Goal: Task Accomplishment & Management: Complete application form

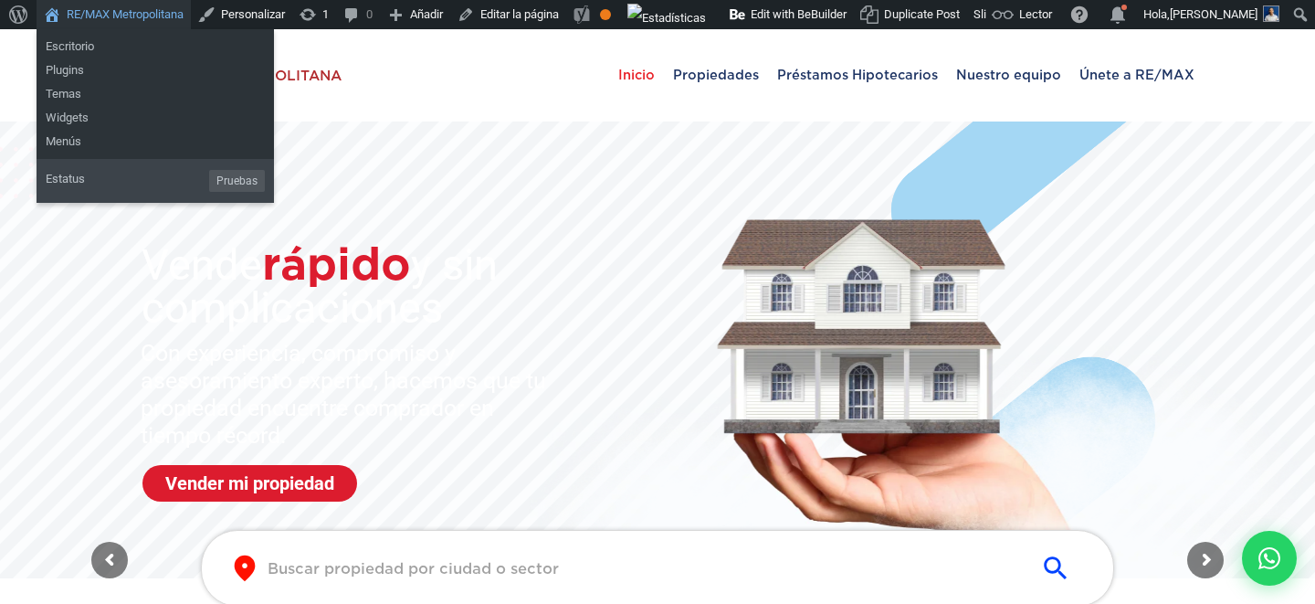
click at [98, 17] on link "RE/MAX Metropolitana" at bounding box center [114, 14] width 154 height 29
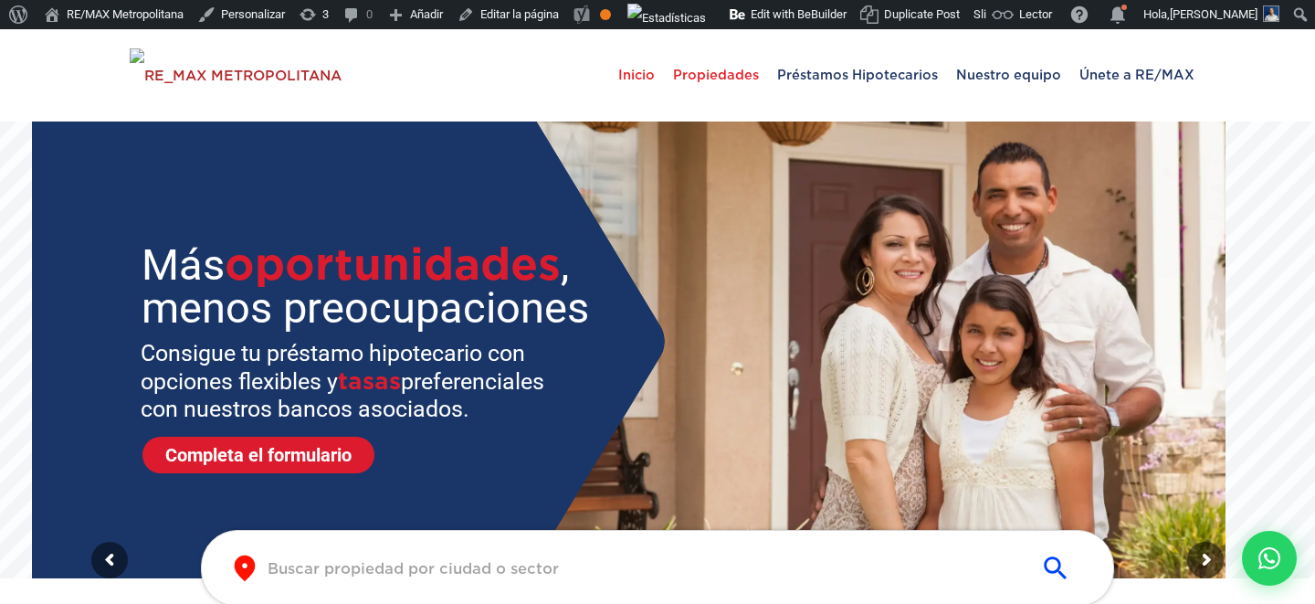
click at [744, 87] on span "Propiedades" at bounding box center [716, 74] width 104 height 55
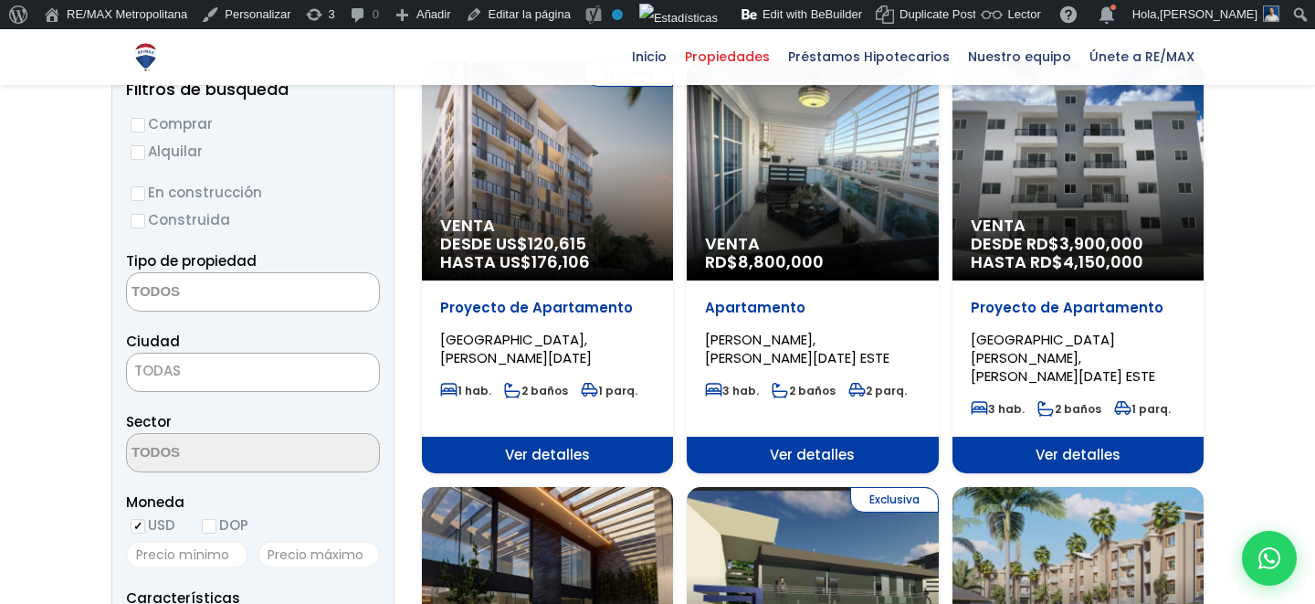
scroll to position [576, 0]
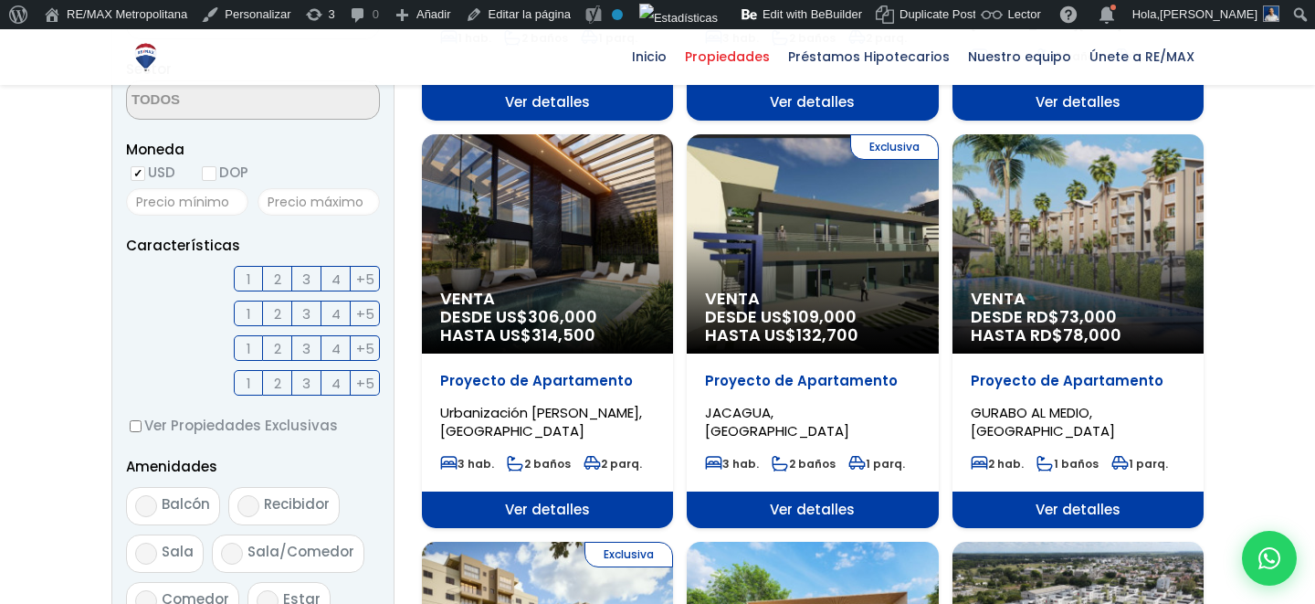
click at [509, 491] on span "Ver detalles" at bounding box center [547, 509] width 251 height 37
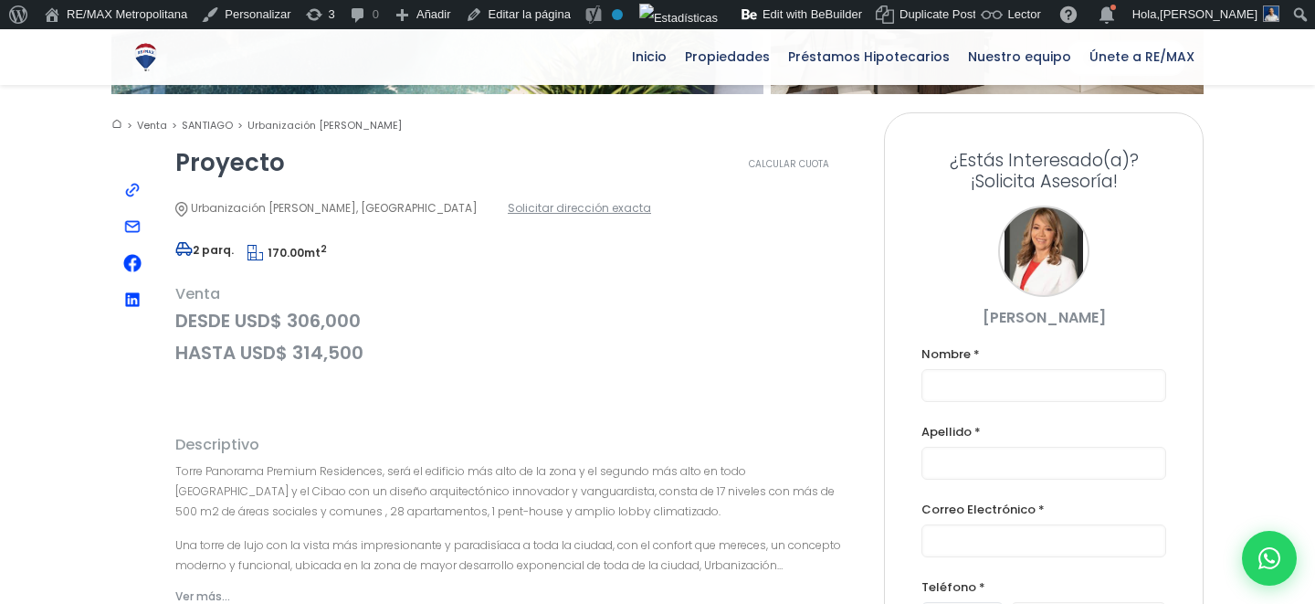
scroll to position [324, 0]
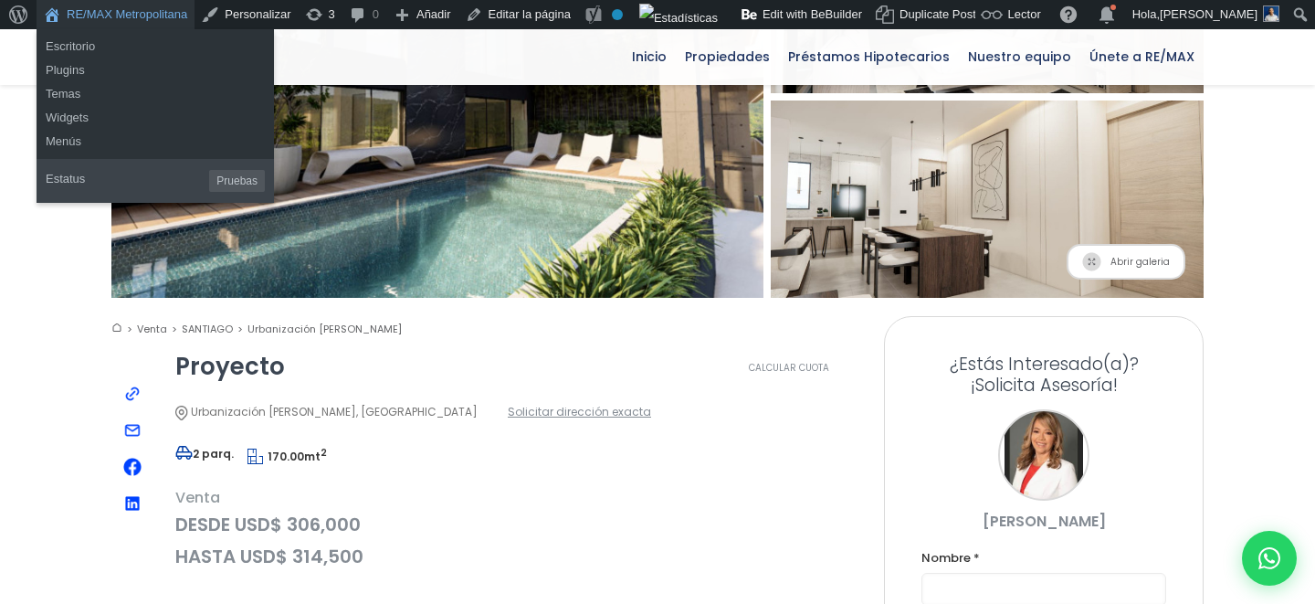
click at [137, 17] on link "RE/MAX Metropolitana" at bounding box center [116, 14] width 158 height 29
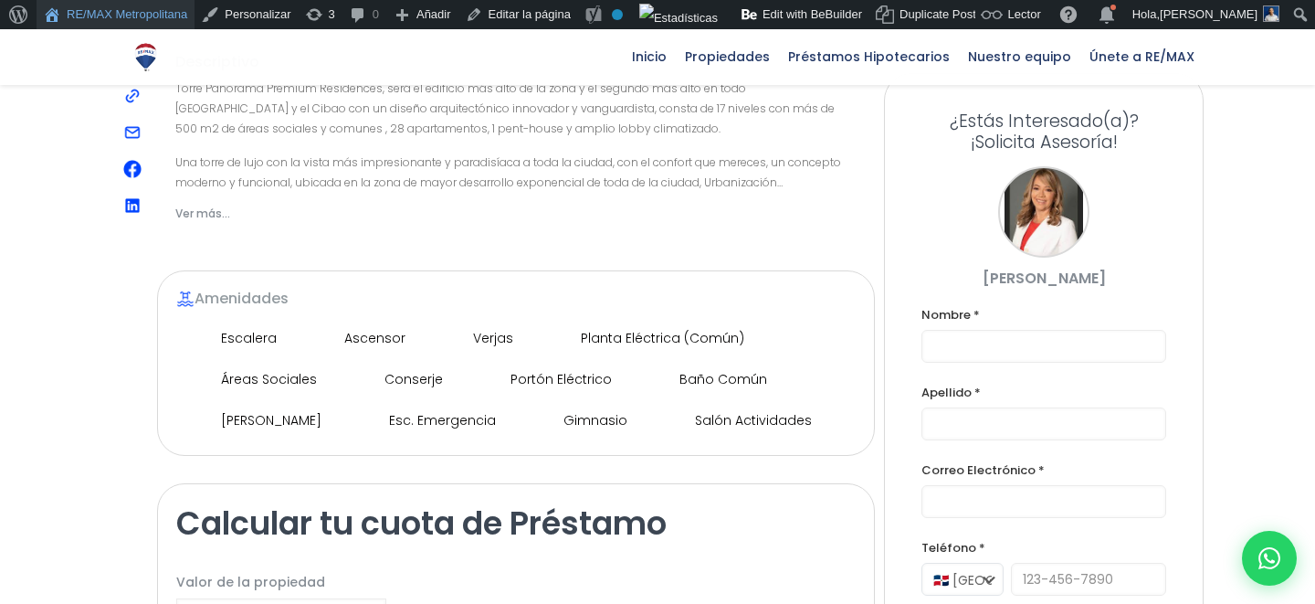
scroll to position [965, 0]
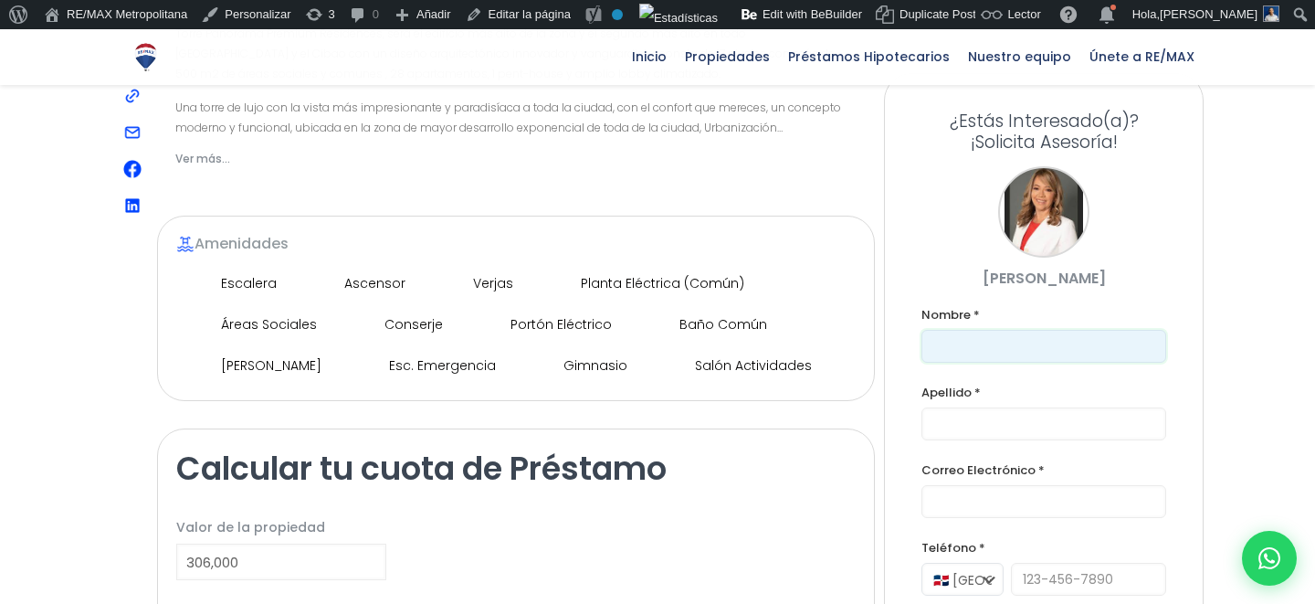
click at [996, 343] on input "text" at bounding box center [1043, 346] width 245 height 33
type input "Franklin"
type input "Marte Gonzalez"
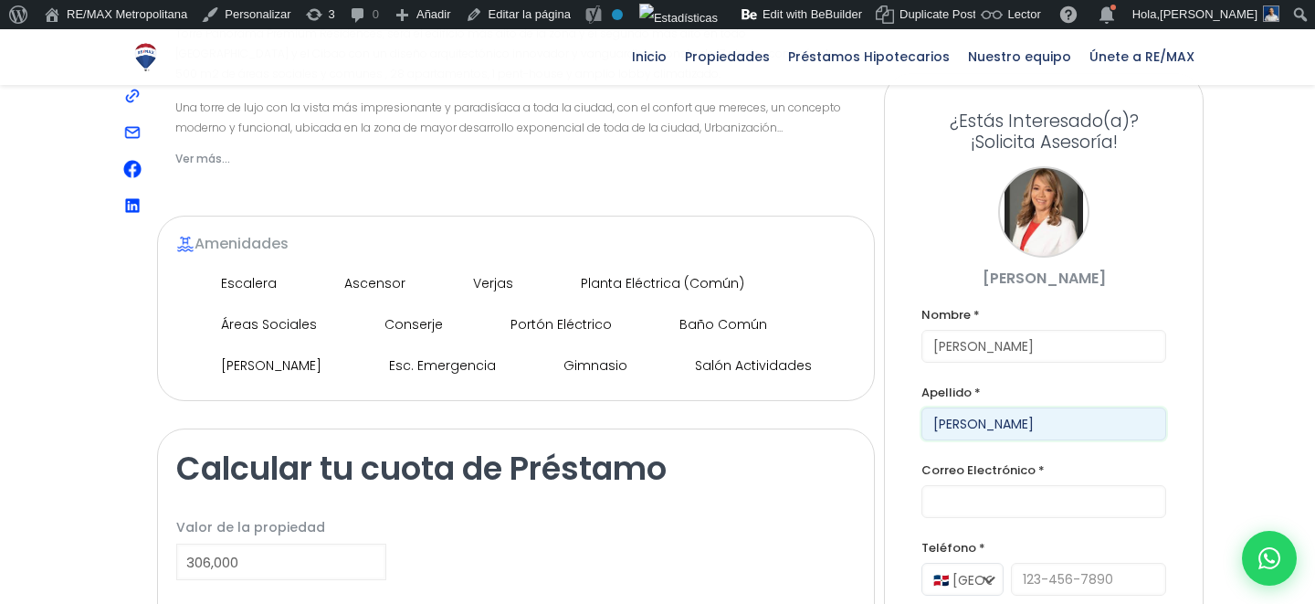
type input "franklin@version.do"
type input "8292302164"
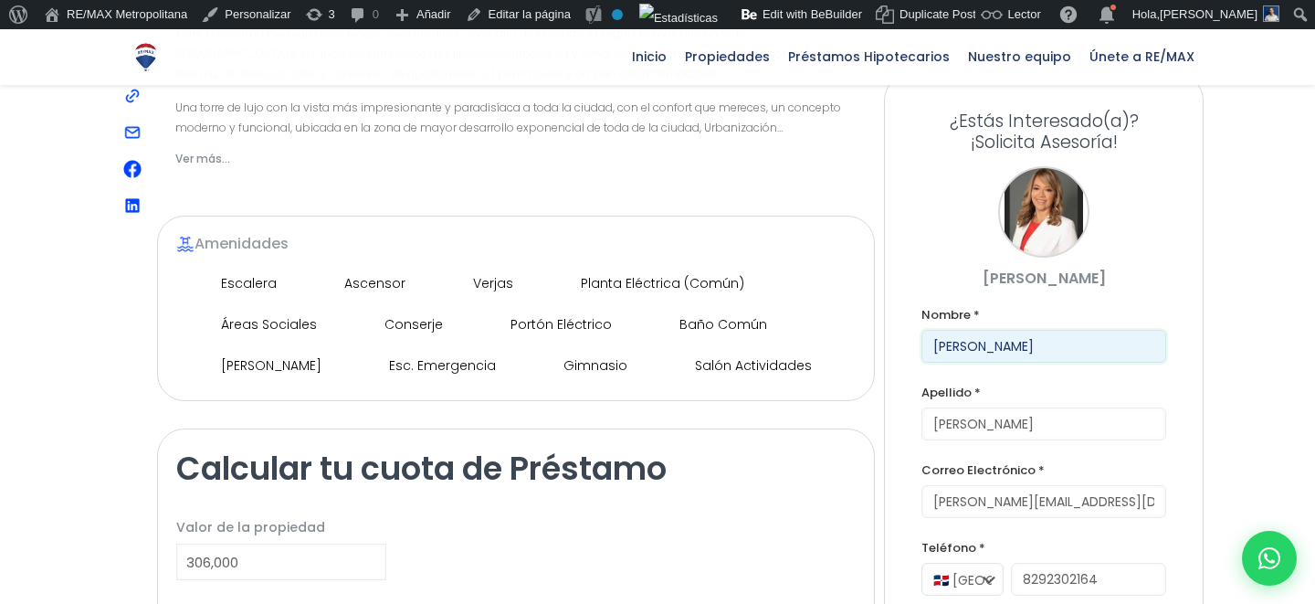
click at [990, 347] on input "Franklin" at bounding box center [1043, 346] width 245 height 33
type input "Daniel"
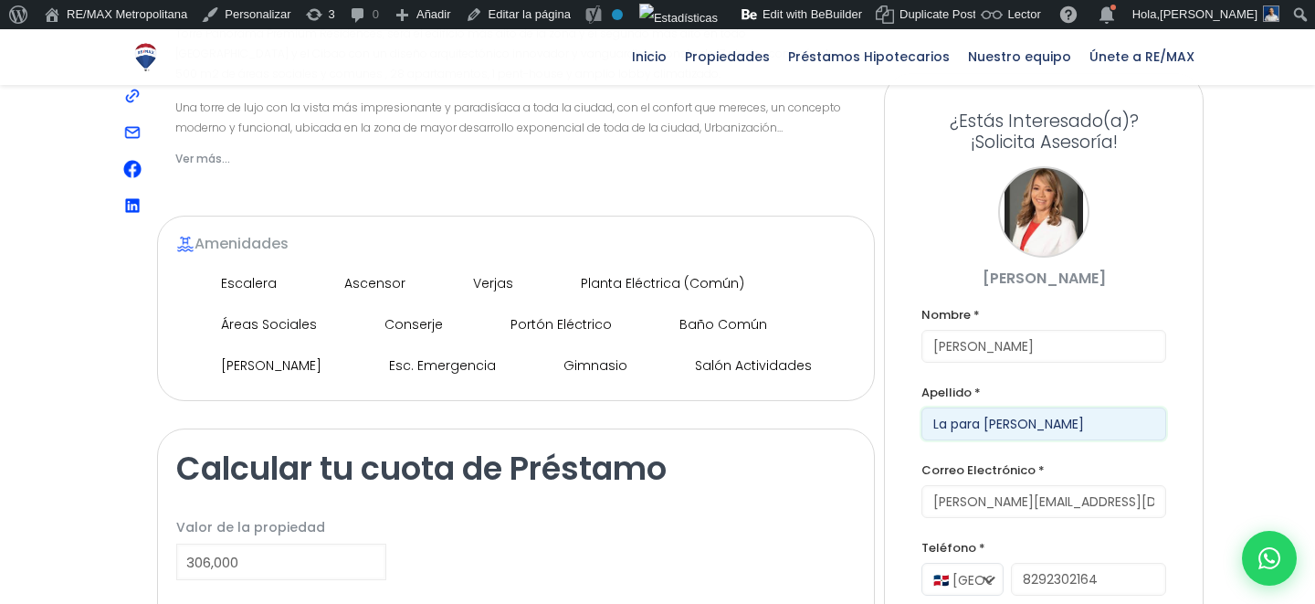
type input "La para marte"
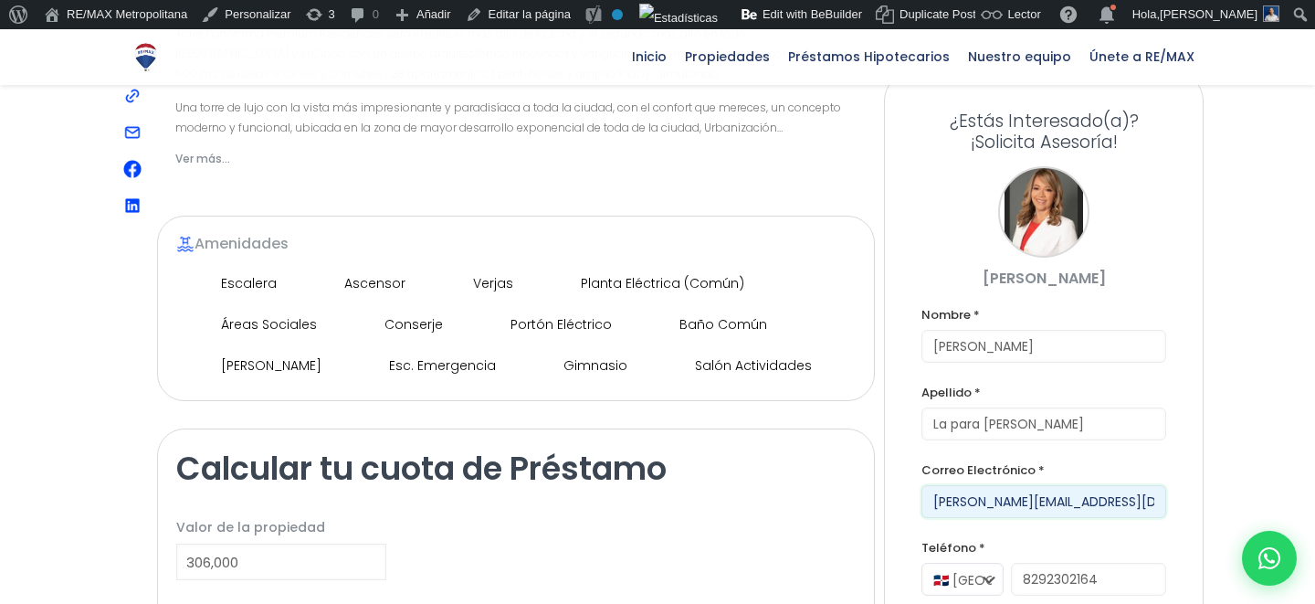
click at [956, 499] on input "franklin@version.do" at bounding box center [1043, 501] width 245 height 33
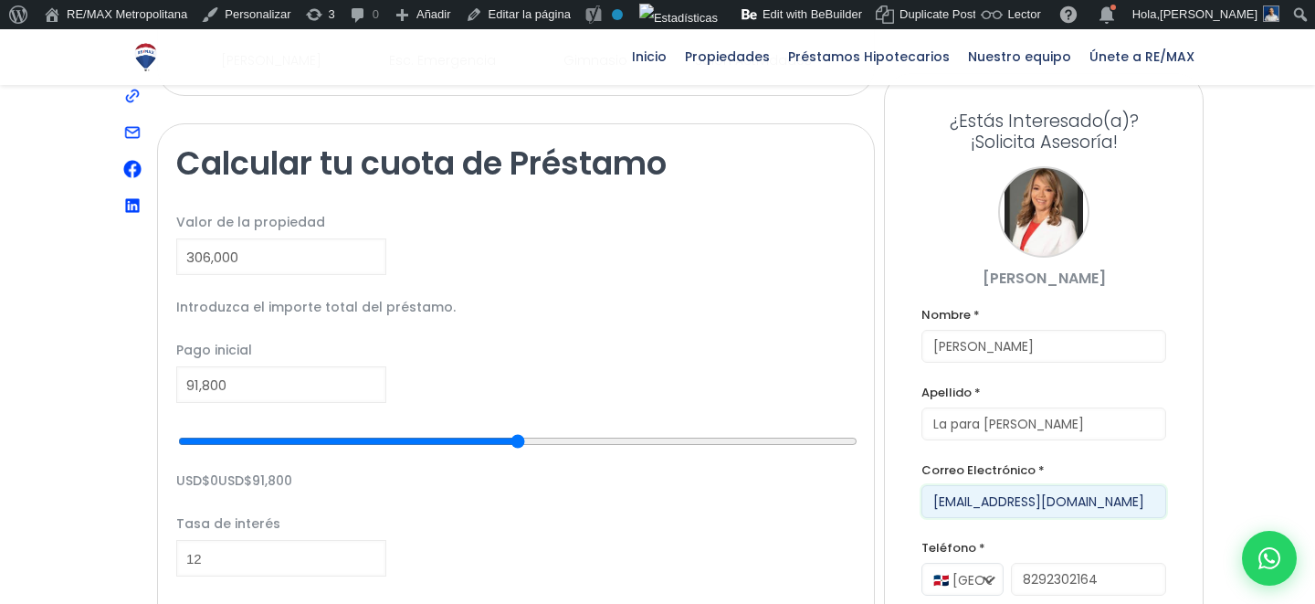
scroll to position [1312, 0]
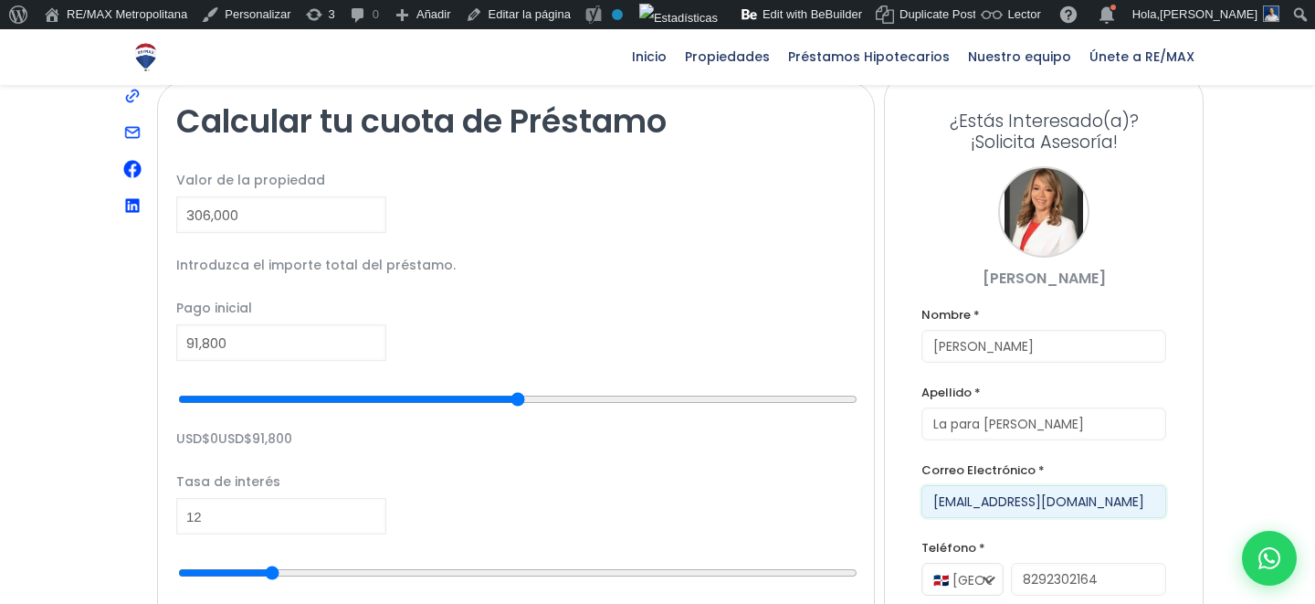
type input "paramarte@version.do"
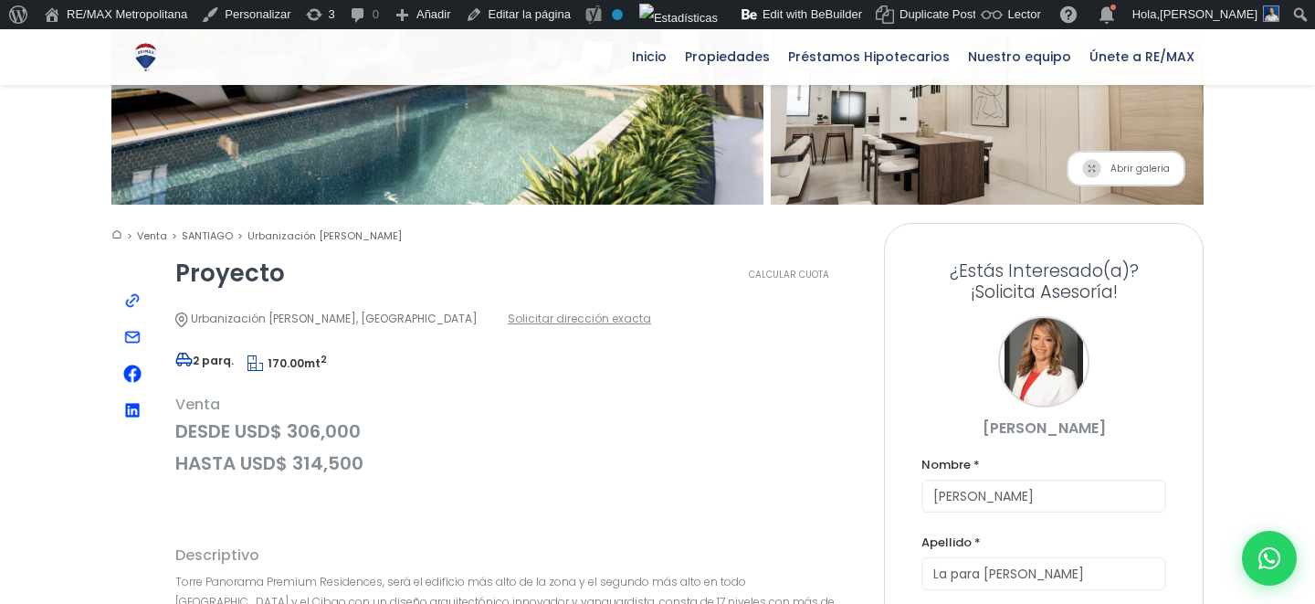
scroll to position [0, 0]
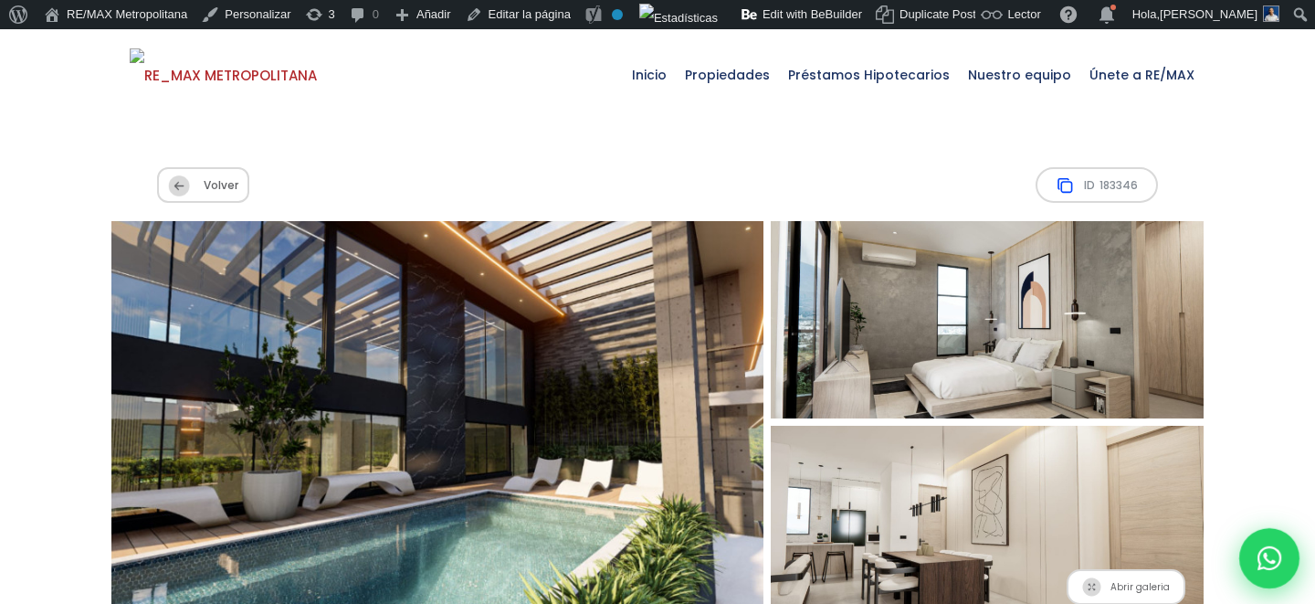
click at [1266, 565] on icon at bounding box center [1270, 558] width 24 height 24
type input "Daniel"
type input "La para marte"
type input "paramarte@version.do"
type input "8292302164"
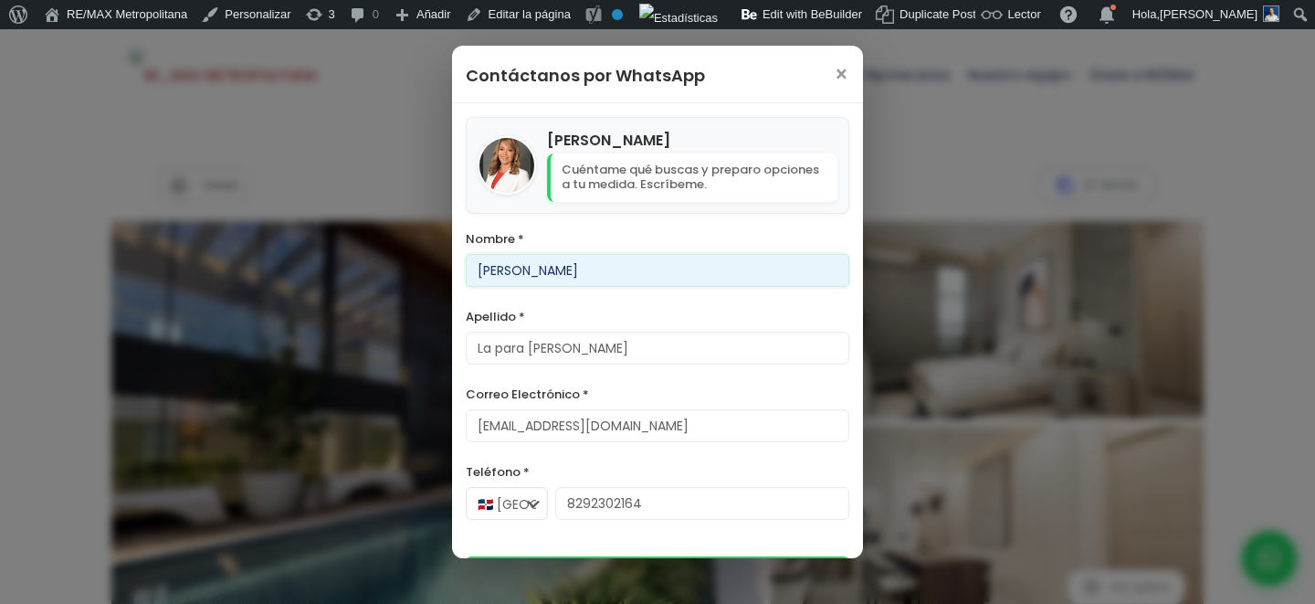
scroll to position [48, 0]
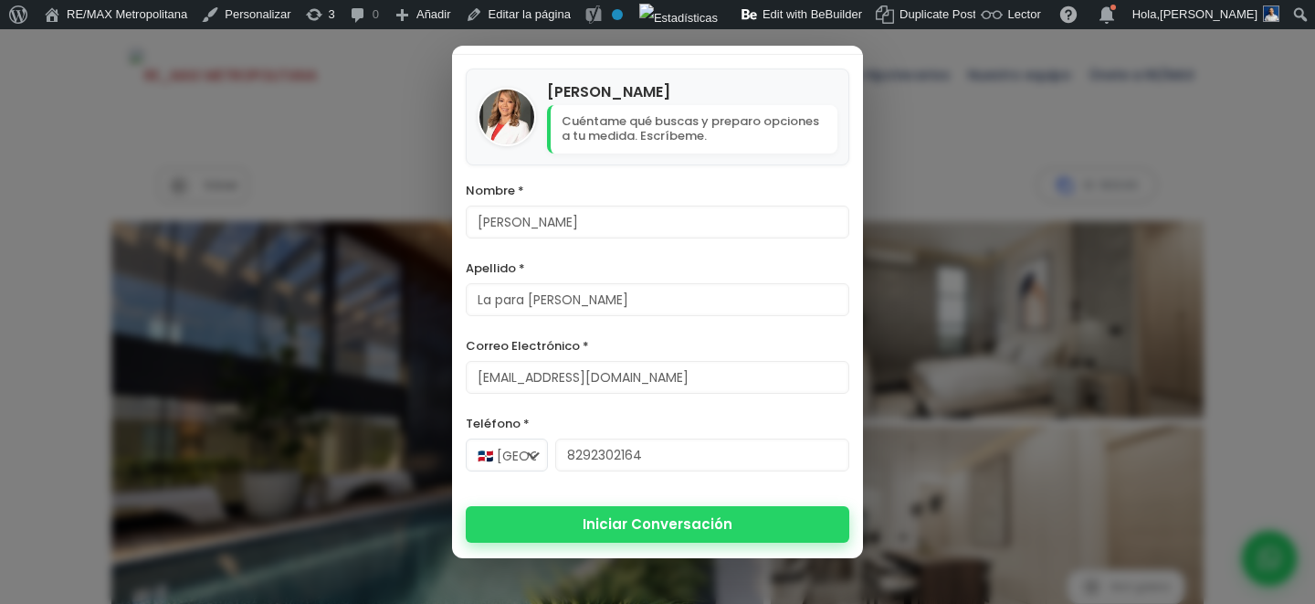
click at [659, 524] on button "Iniciar Conversación" at bounding box center [658, 524] width 384 height 37
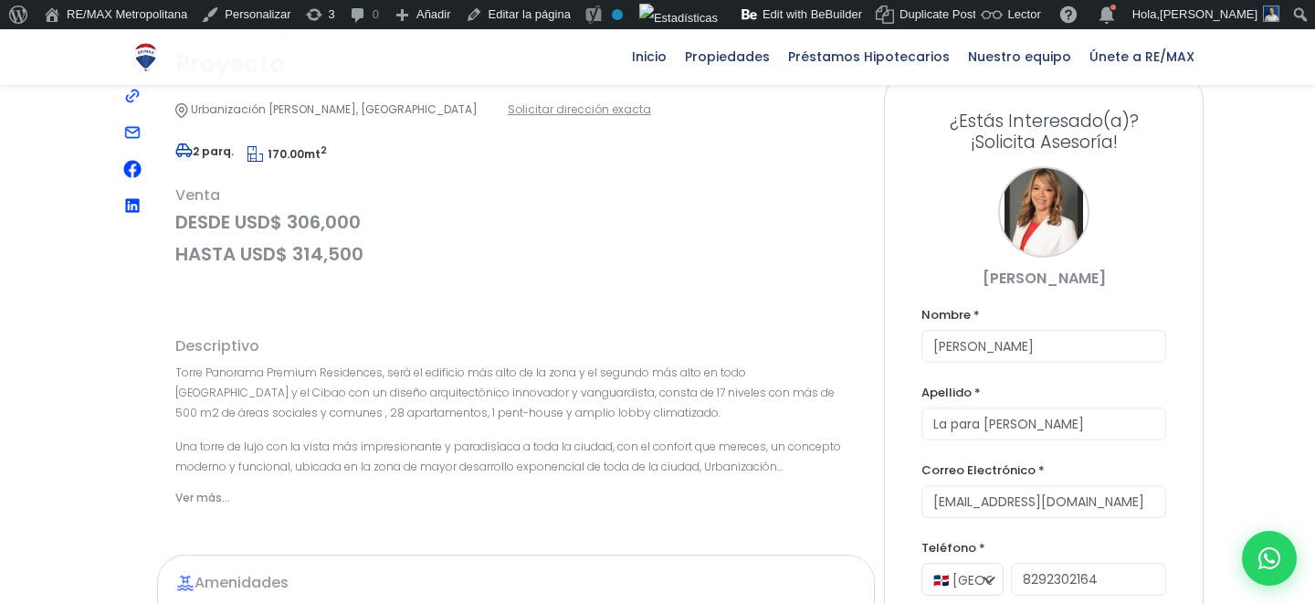
scroll to position [422, 0]
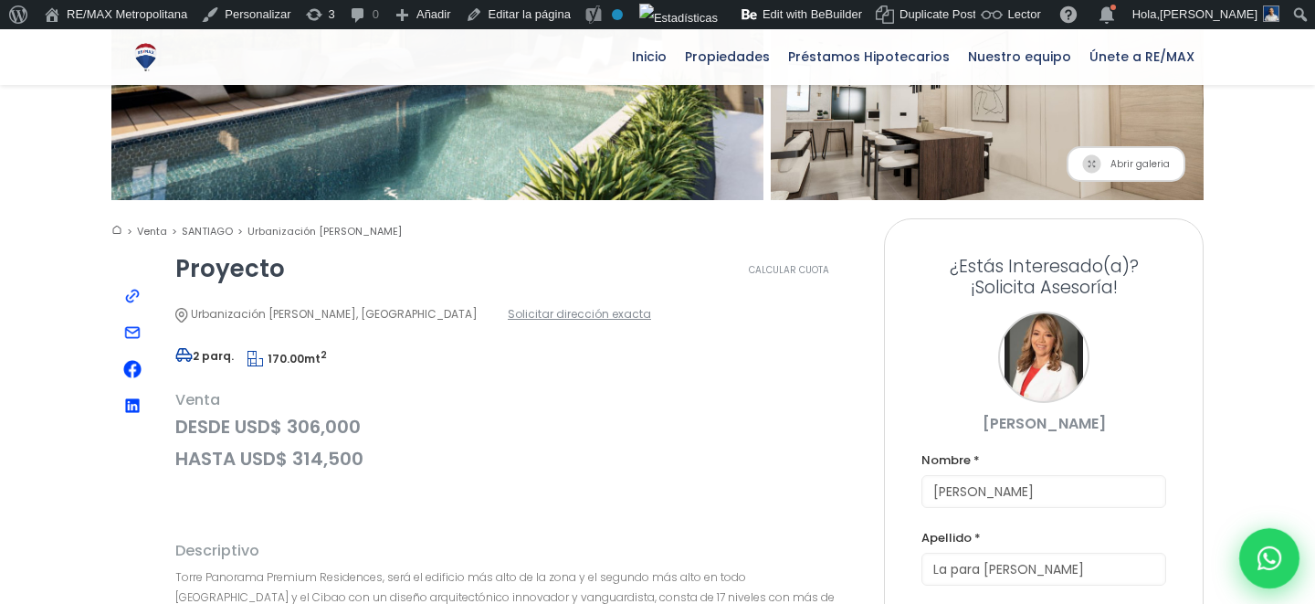
click at [1278, 562] on icon at bounding box center [1270, 558] width 24 height 24
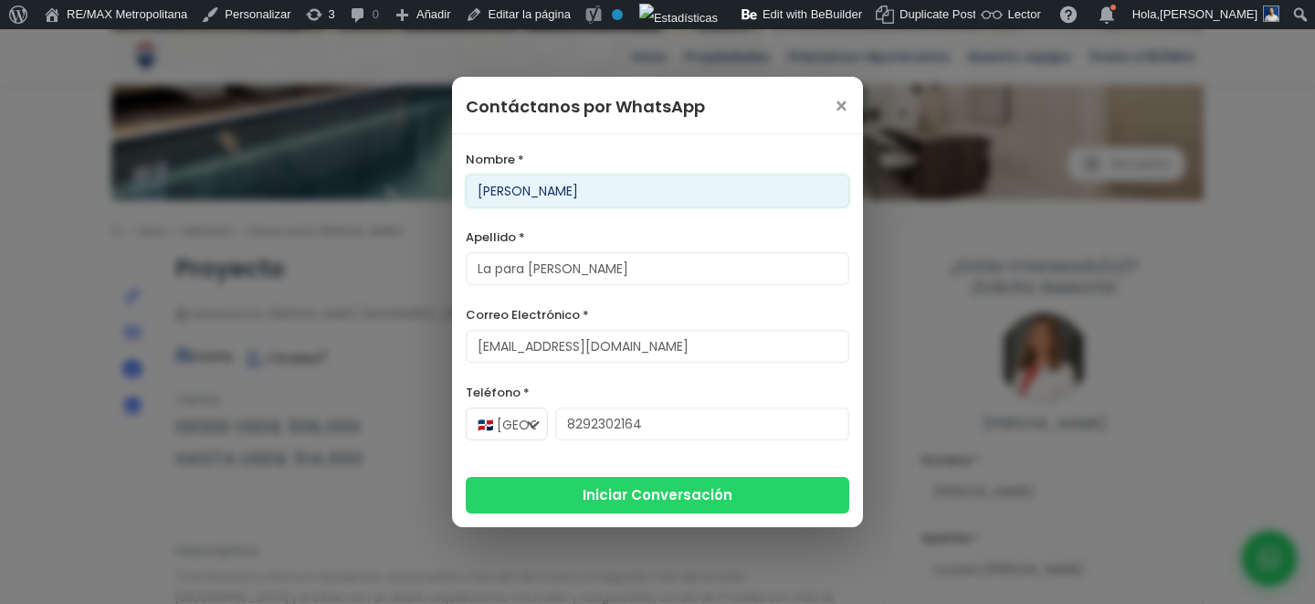
click at [534, 180] on input "Daniel" at bounding box center [658, 190] width 384 height 33
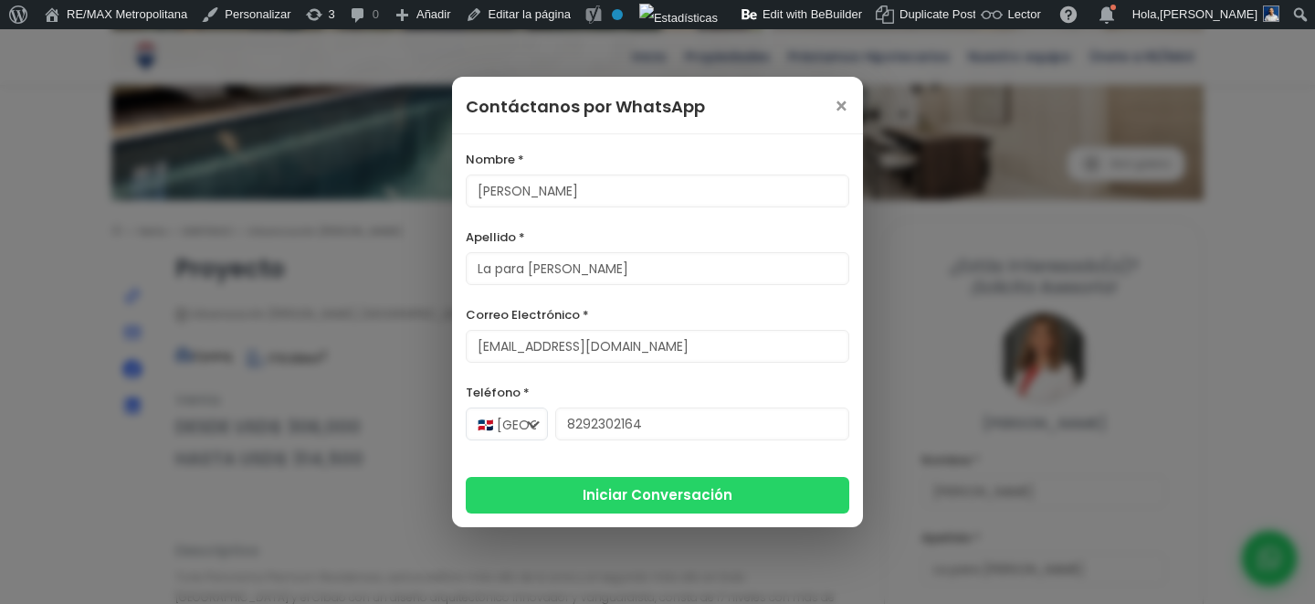
click at [0, 0] on div "Franklin Marte Cuéntame qué buscas y preparo opciones a tu medida. Escríbeme." at bounding box center [0, 0] width 0 height 0
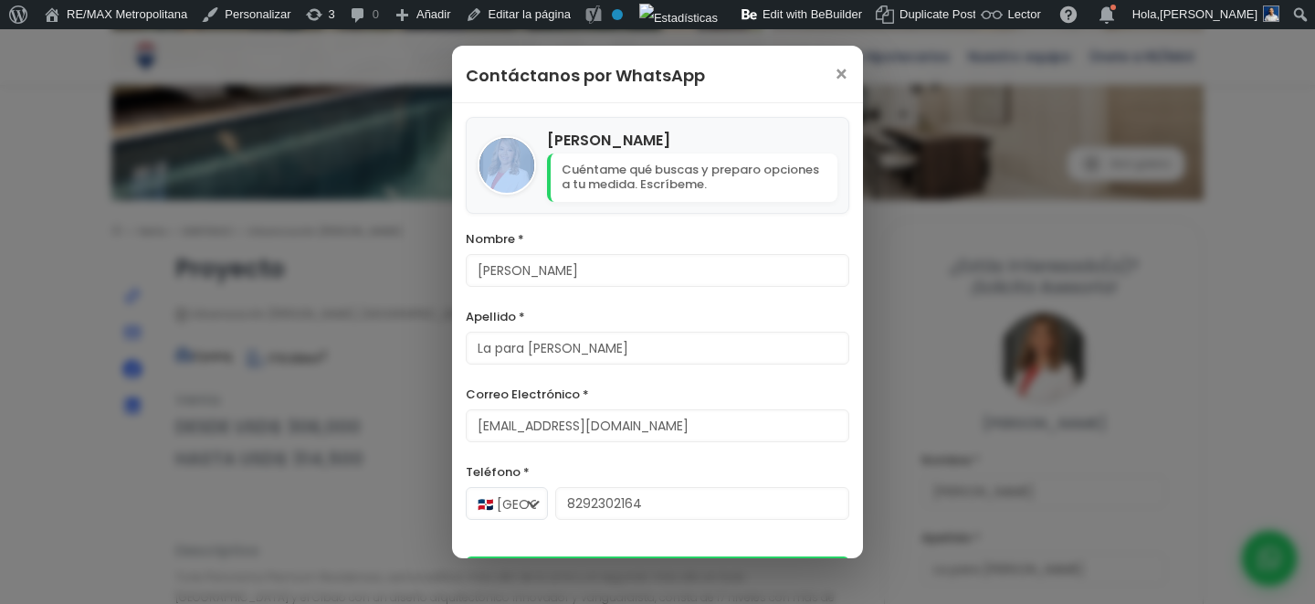
click at [534, 180] on div "Franklin Marte Cuéntame qué buscas y preparo opciones a tu medida. Escríbeme." at bounding box center [658, 166] width 384 height 98
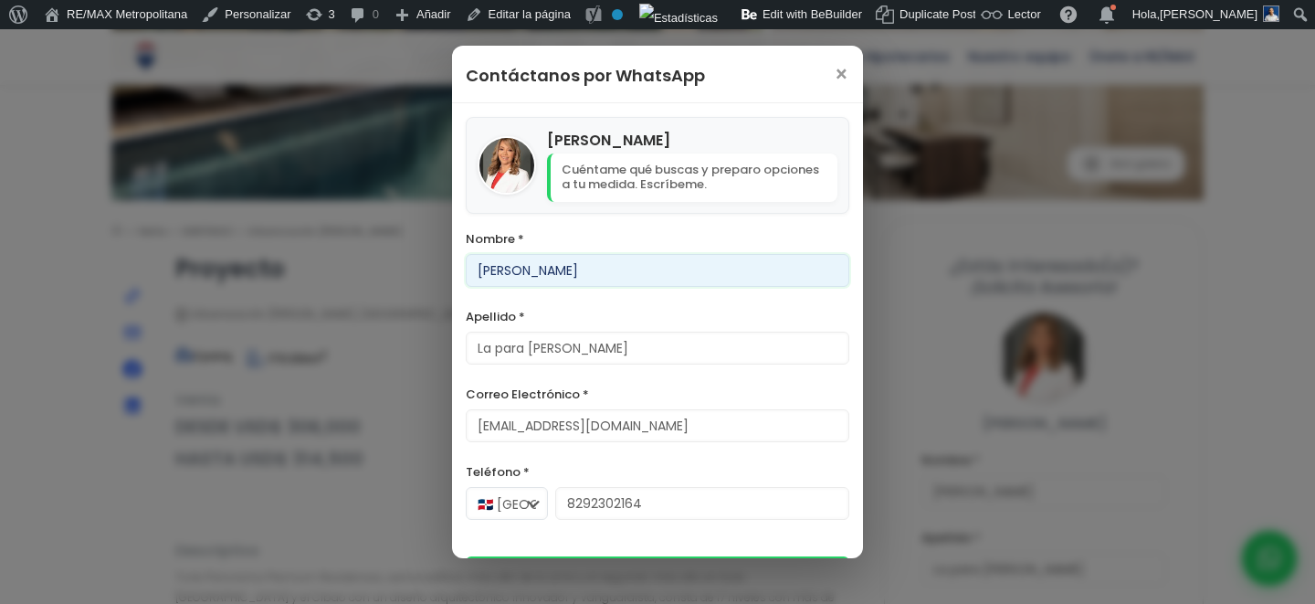
click at [501, 273] on input "Daniel" at bounding box center [658, 270] width 384 height 33
type input "Moises"
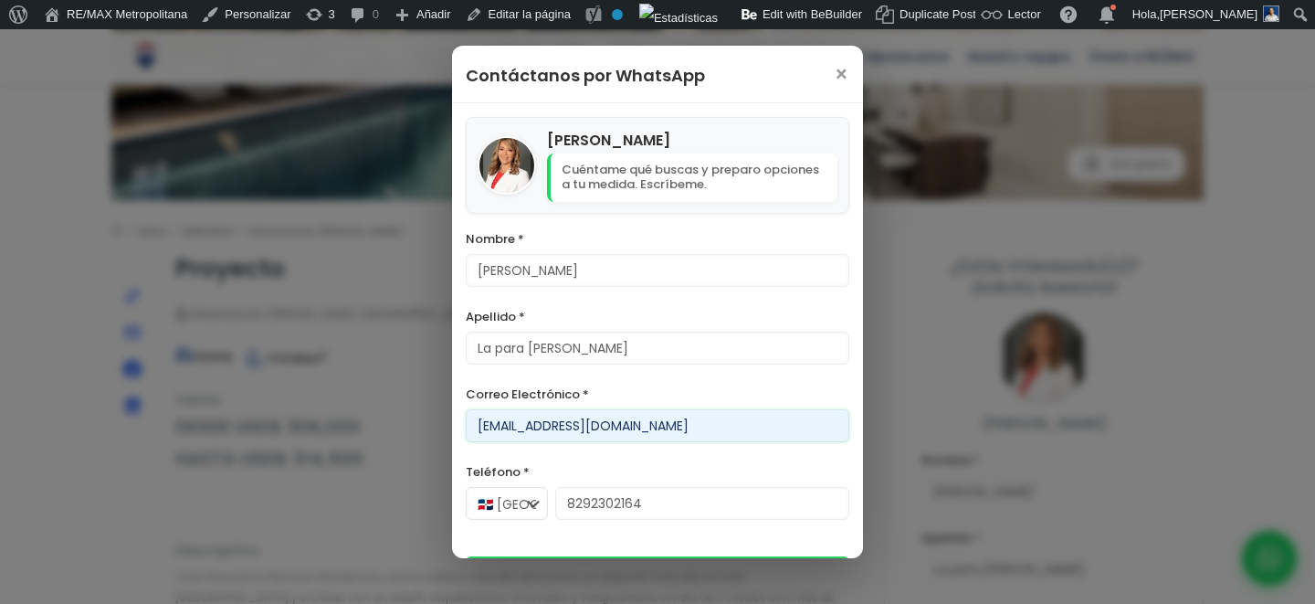
click at [504, 431] on input "paramarte@version.do" at bounding box center [658, 425] width 384 height 33
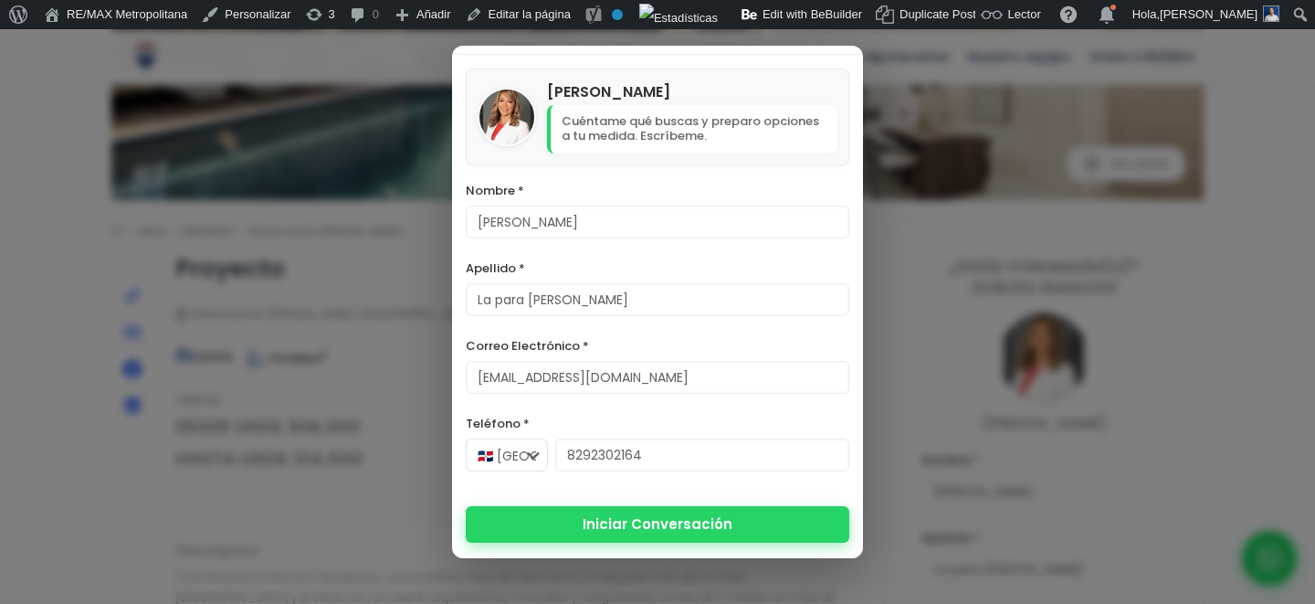
click at [634, 528] on button "Iniciar Conversación" at bounding box center [658, 524] width 384 height 37
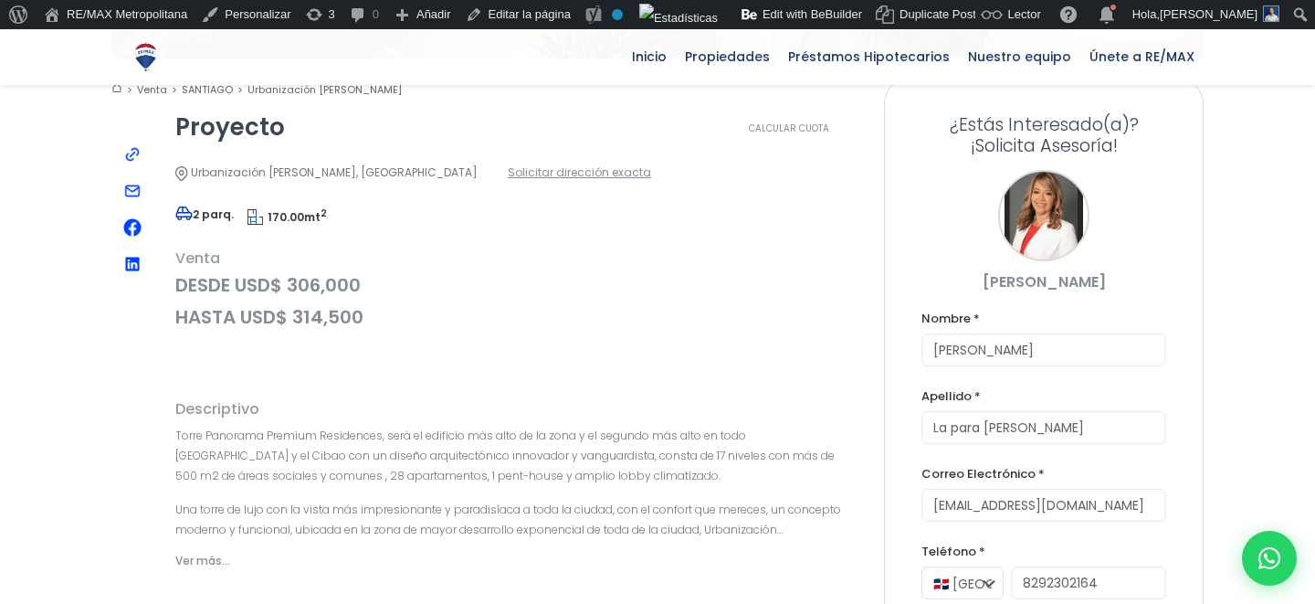
scroll to position [1009, 0]
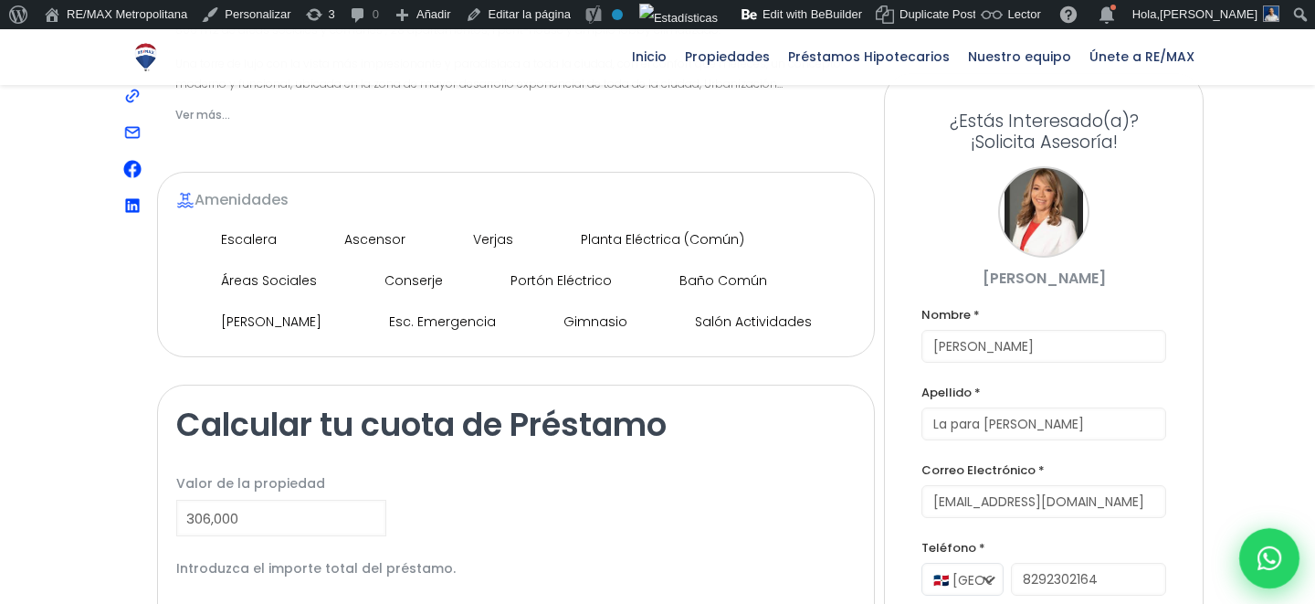
click at [1279, 557] on icon at bounding box center [1270, 558] width 24 height 24
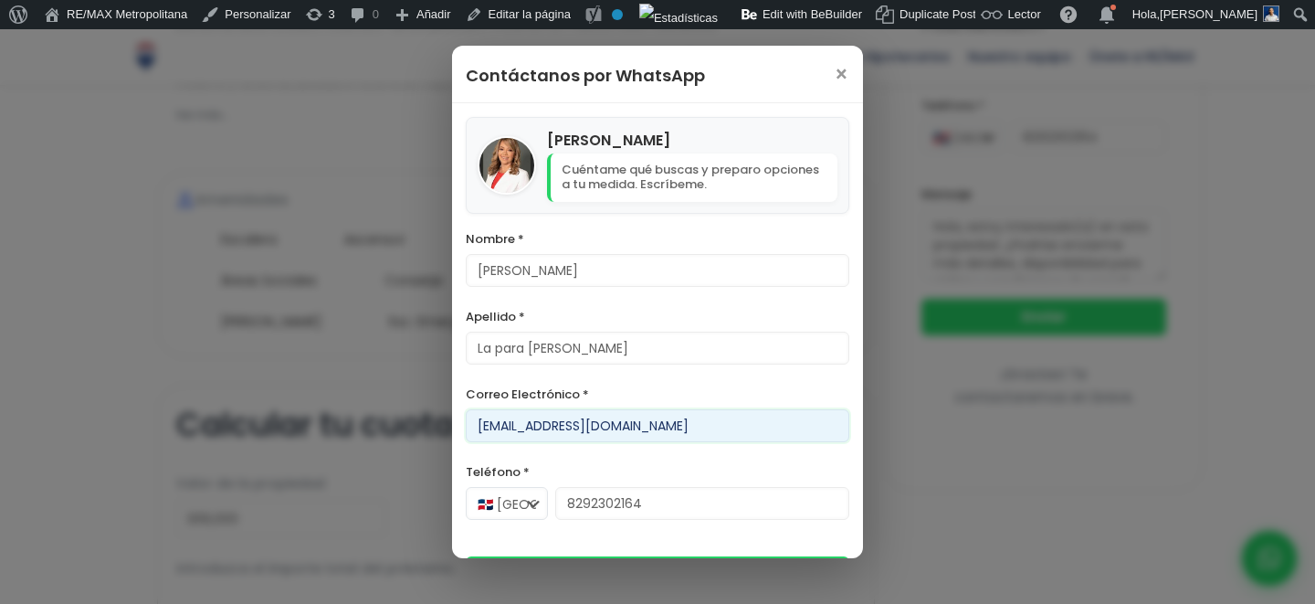
click at [512, 426] on input "moiseslapara@version.do" at bounding box center [658, 425] width 384 height 33
type input "alta@version.do"
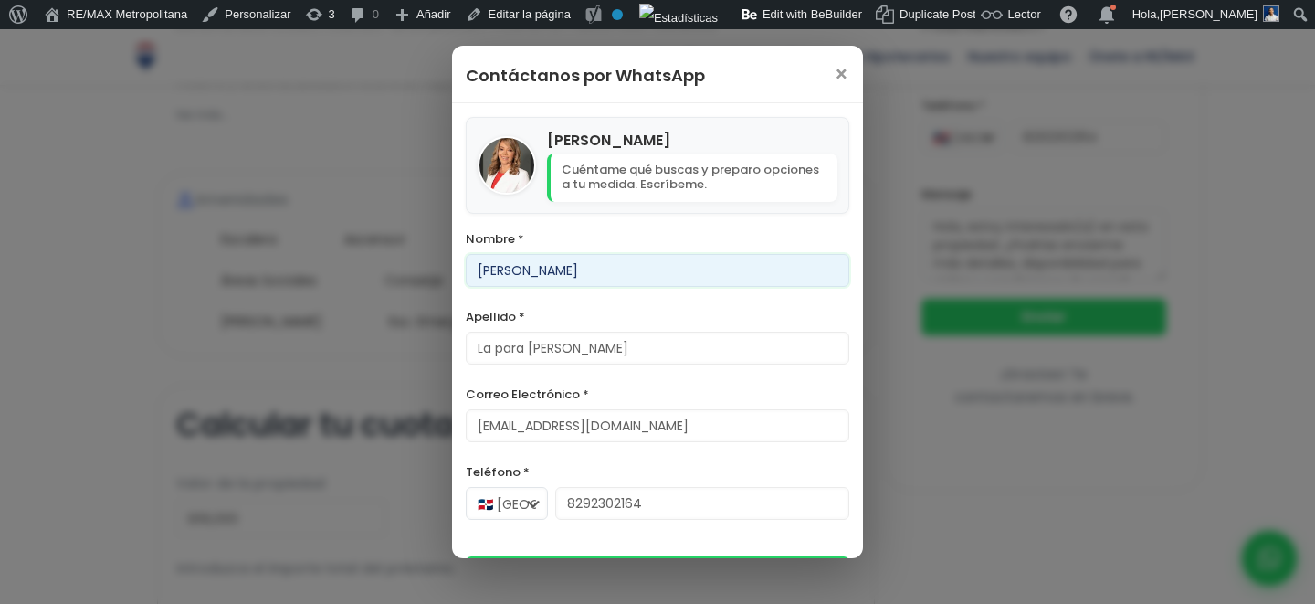
click at [503, 279] on input "Moises" at bounding box center [658, 270] width 384 height 33
type input "alta"
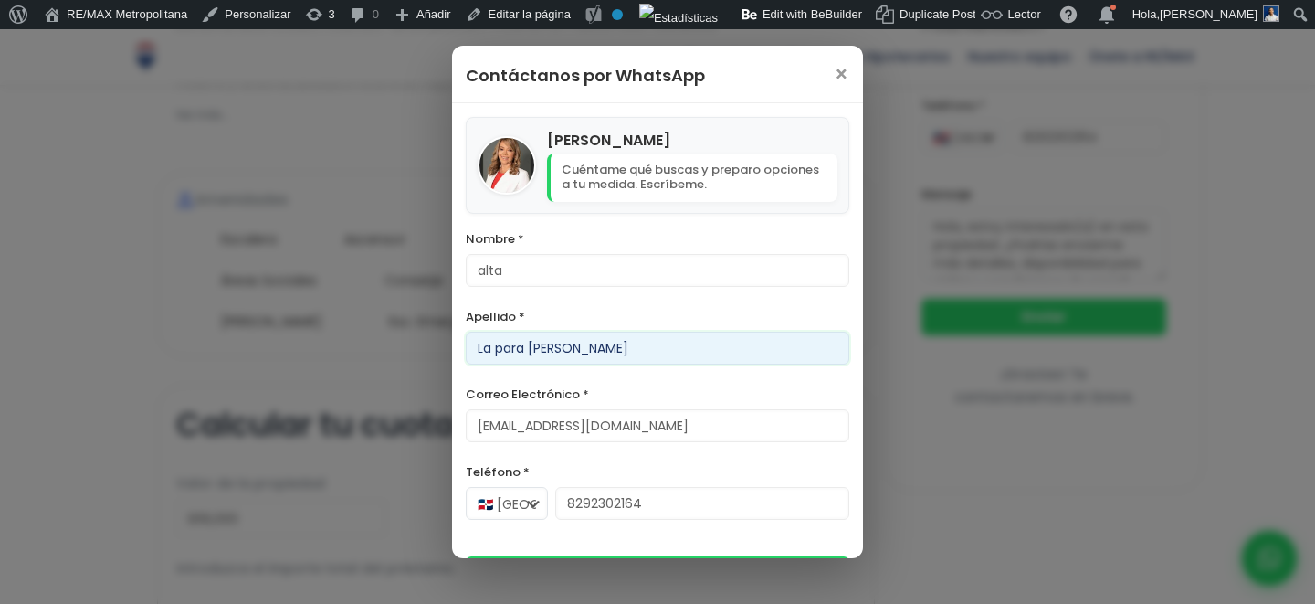
click at [555, 348] on input "La para marte" at bounding box center [658, 348] width 384 height 33
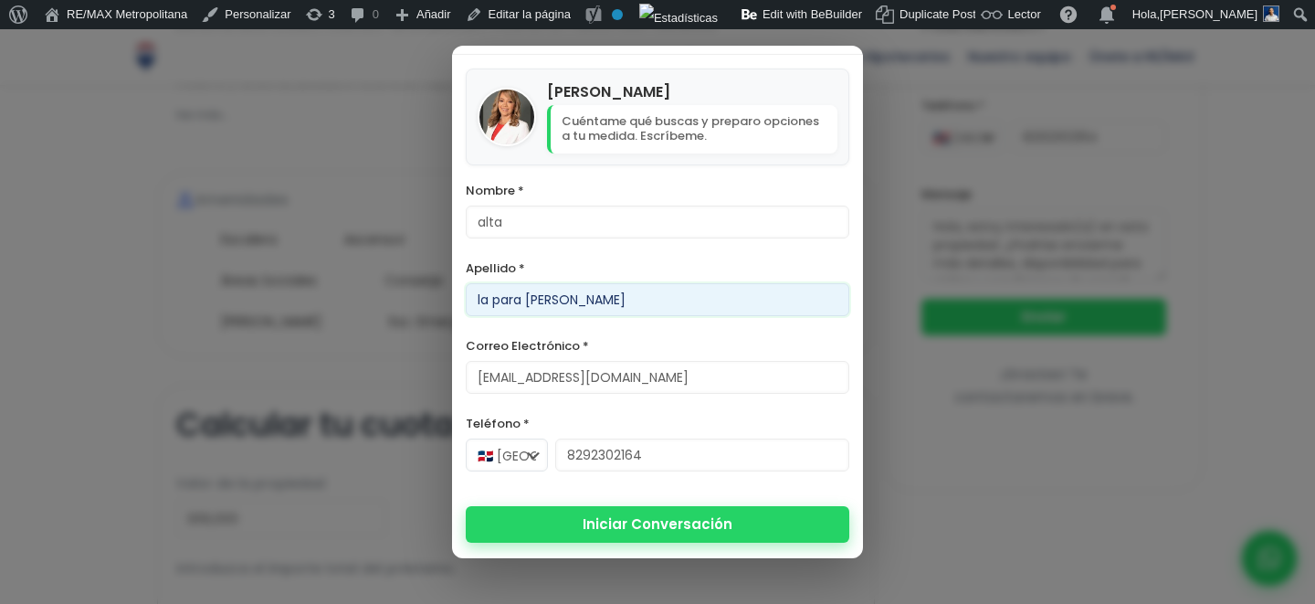
type input "la para gonzalez"
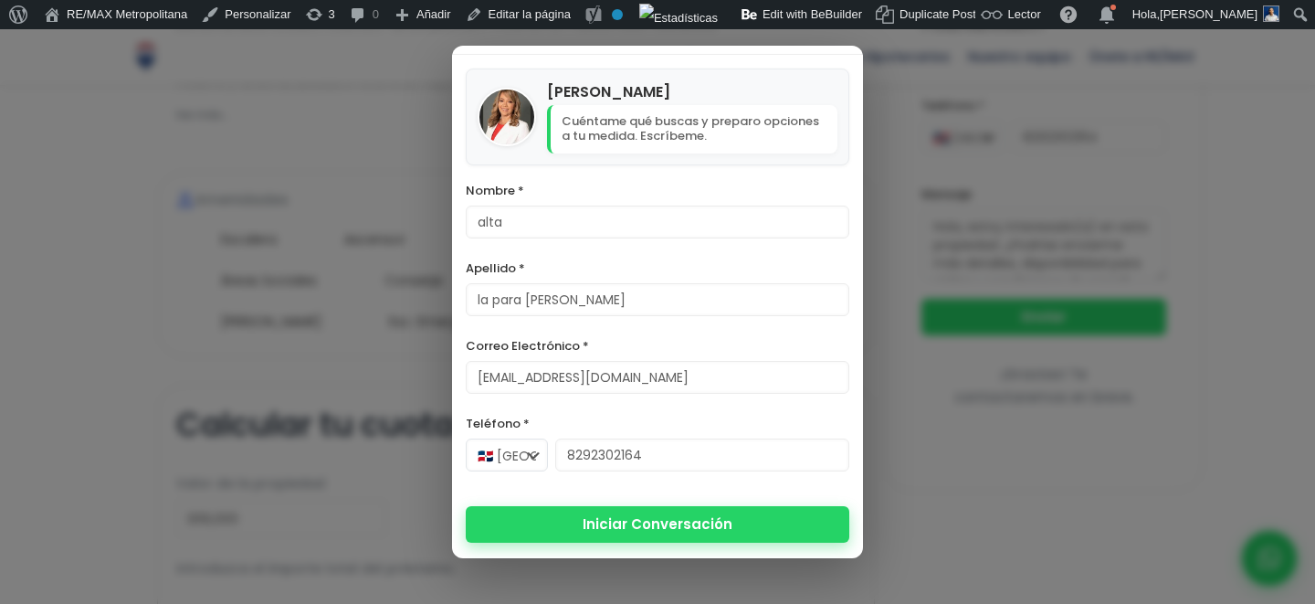
click at [679, 534] on button "Iniciar Conversación" at bounding box center [658, 524] width 384 height 37
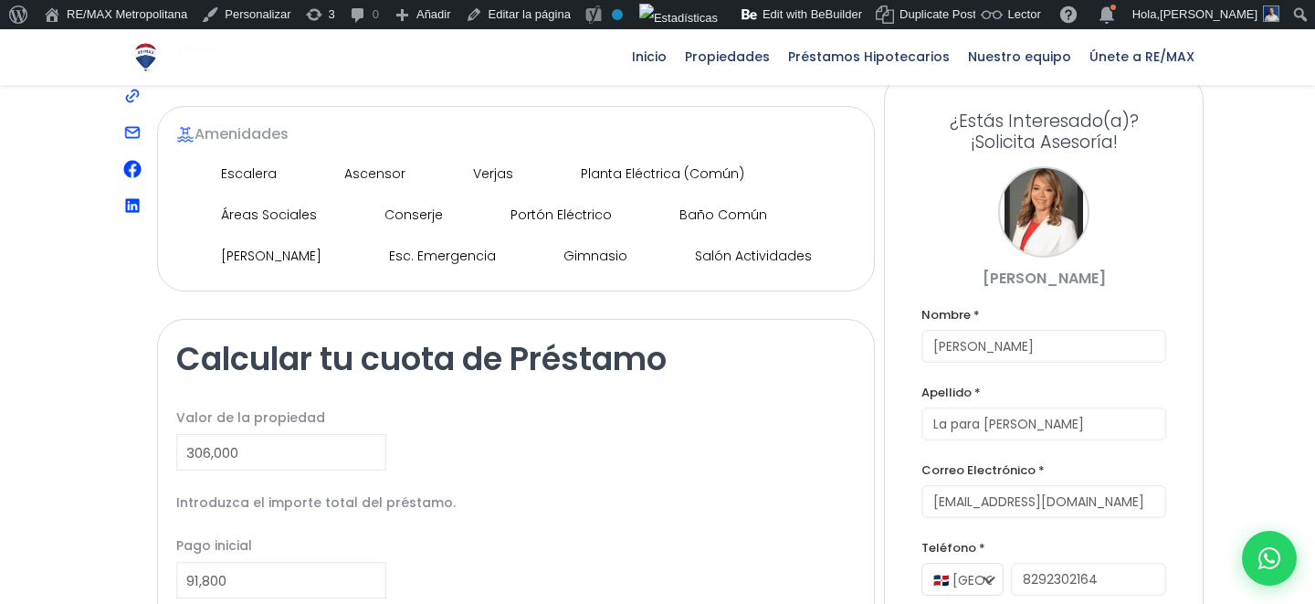
scroll to position [1058, 0]
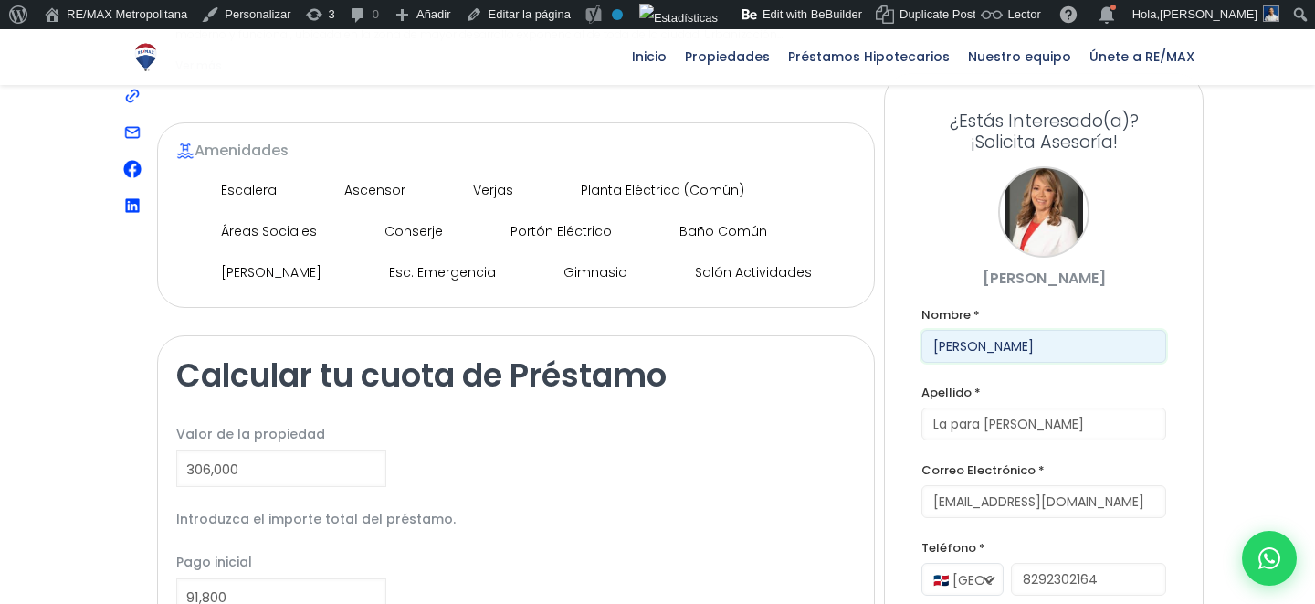
click at [1016, 330] on input "Daniel" at bounding box center [1043, 346] width 245 height 33
type input "Franklin"
type input "Marte Gonzalez"
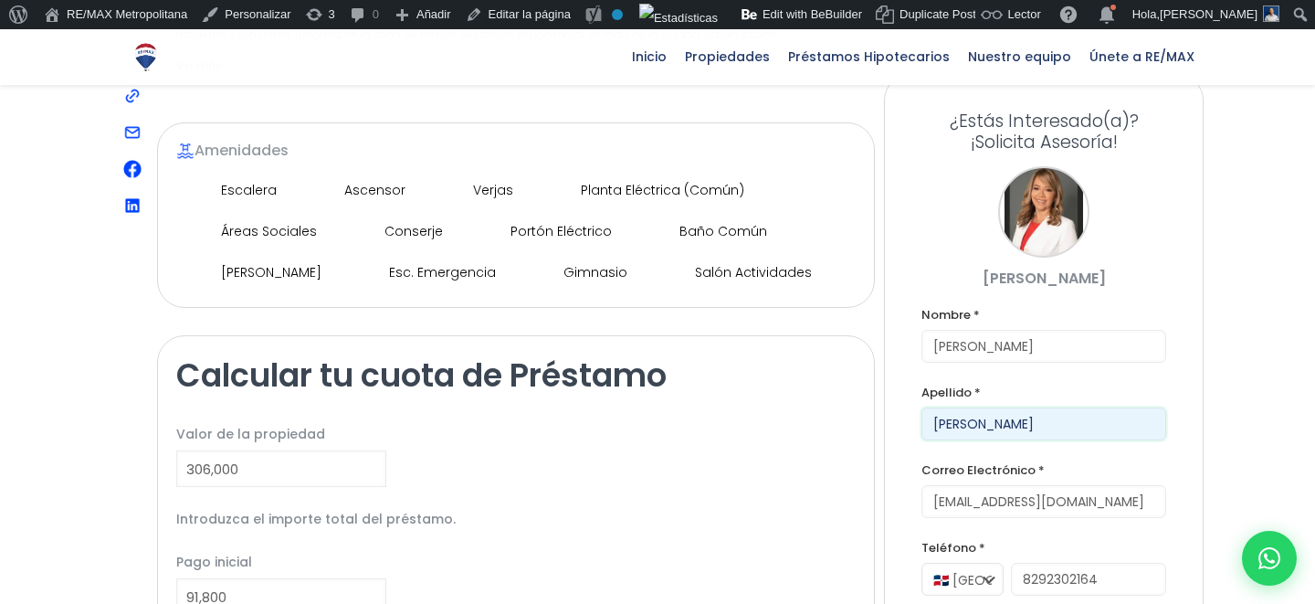
type input "franklin@version.do"
type input "8292302164"
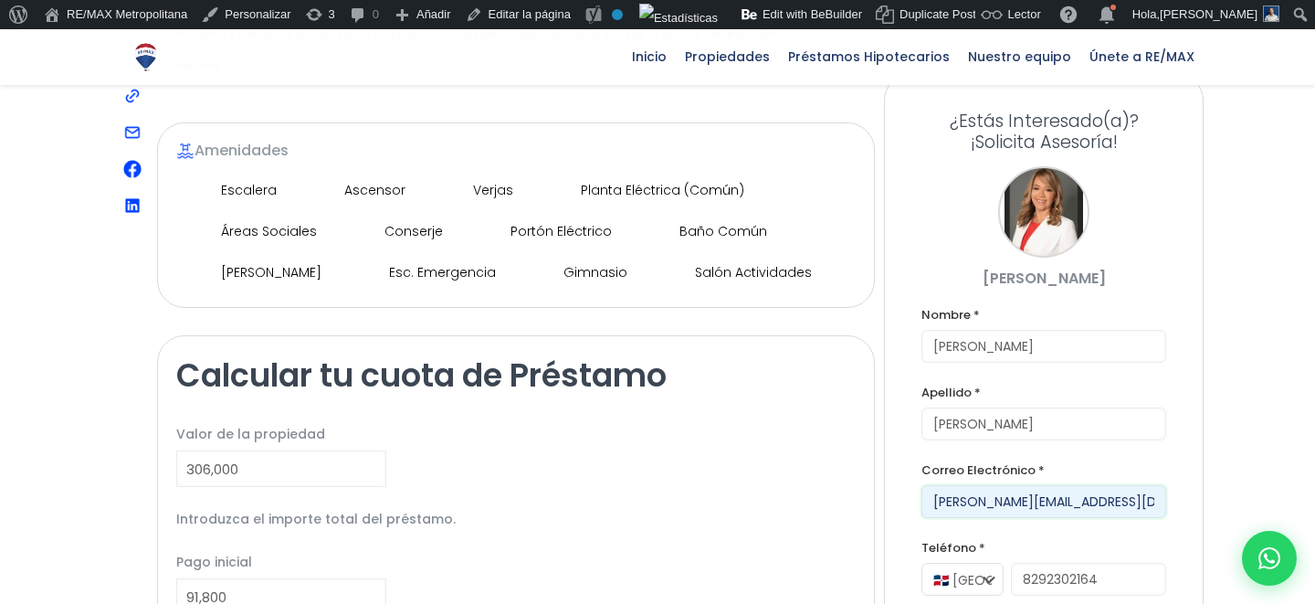
click at [962, 485] on input "franklin@version.do" at bounding box center [1043, 501] width 245 height 33
type input "papichulo@version.do"
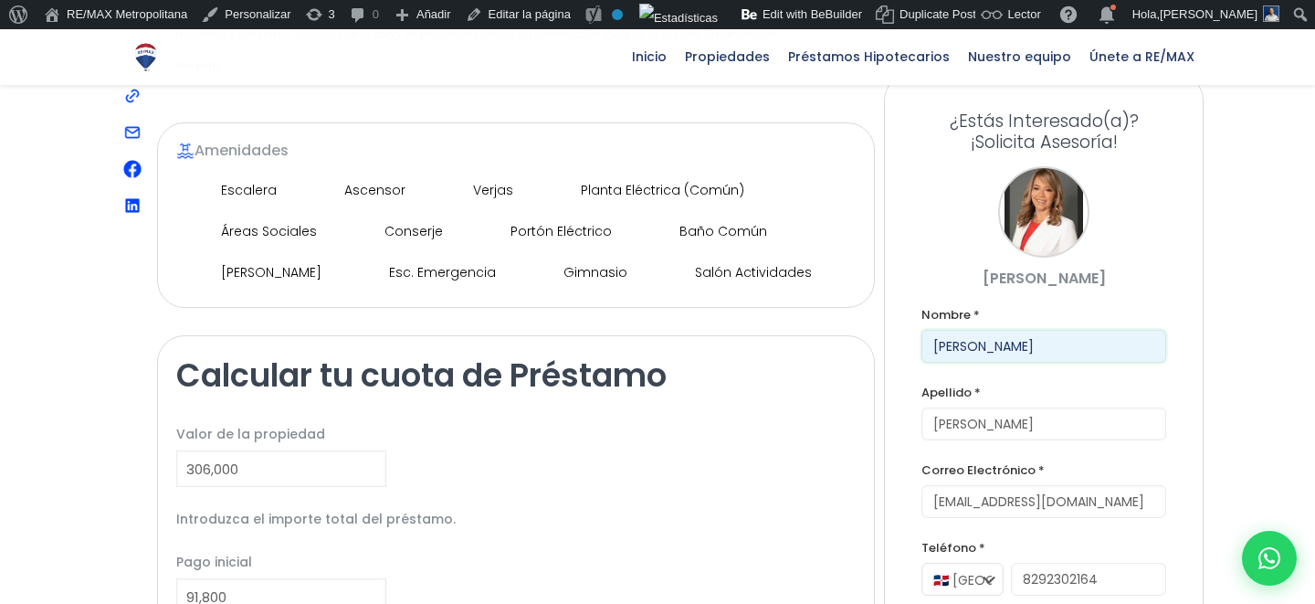
click at [974, 330] on input "Franklin" at bounding box center [1043, 346] width 245 height 33
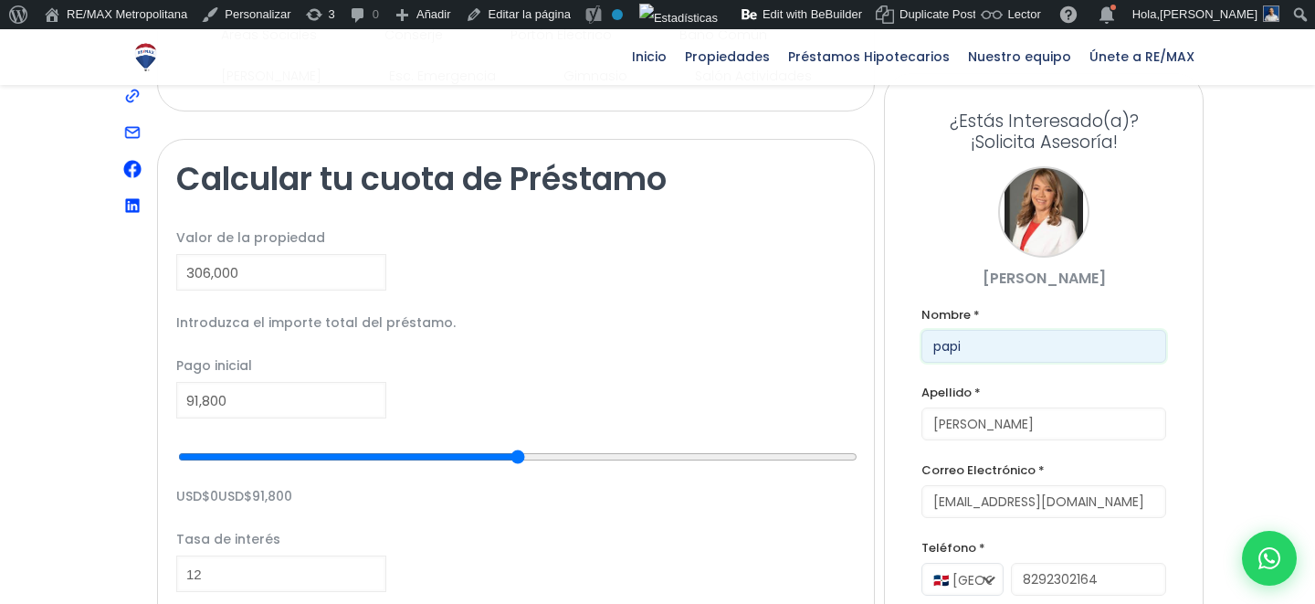
type input "papi"
